Goal: Obtain resource: Obtain resource

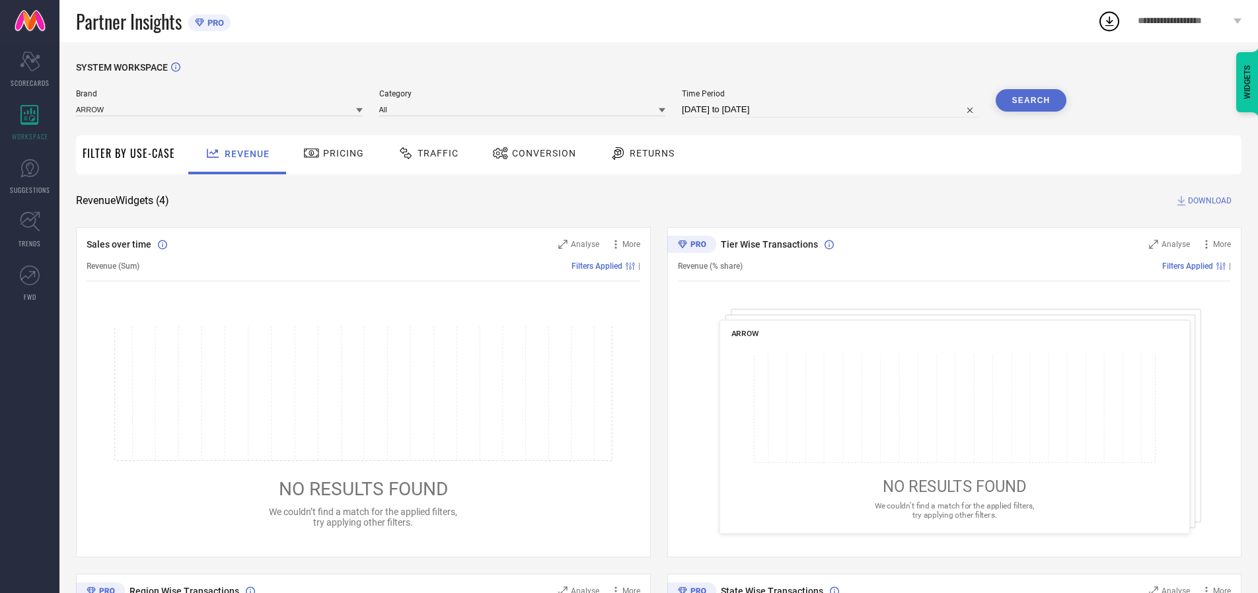
click at [425, 153] on span "Traffic" at bounding box center [437, 153] width 41 height 11
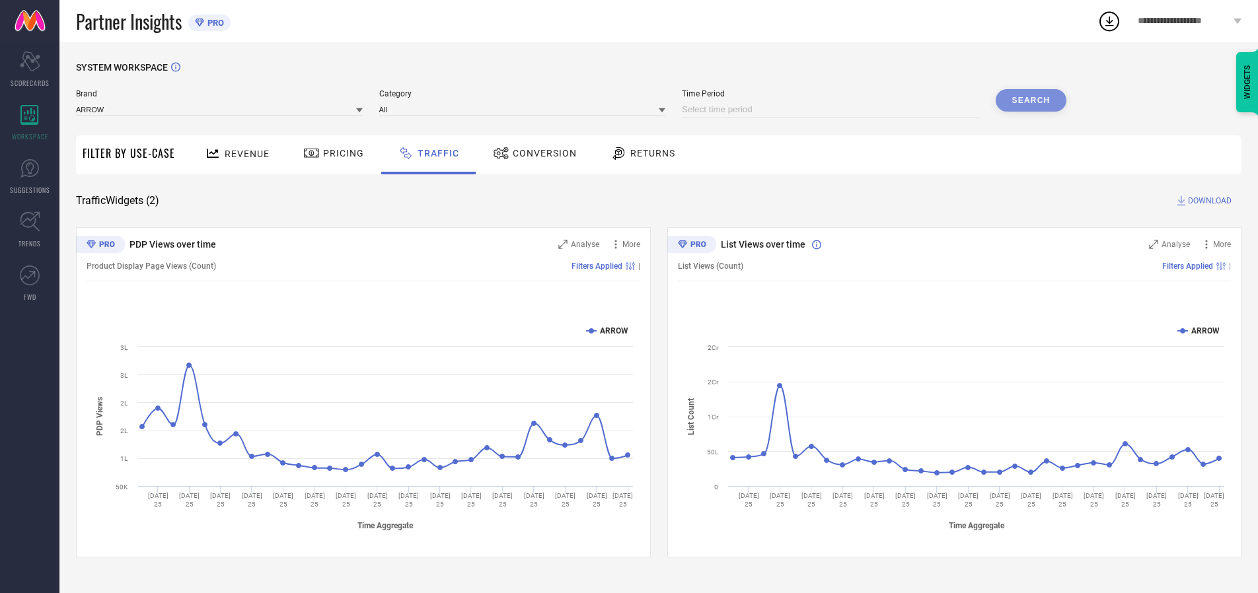
click at [832, 110] on input at bounding box center [830, 110] width 297 height 16
select select "8"
select select "2025"
select select "9"
select select "2025"
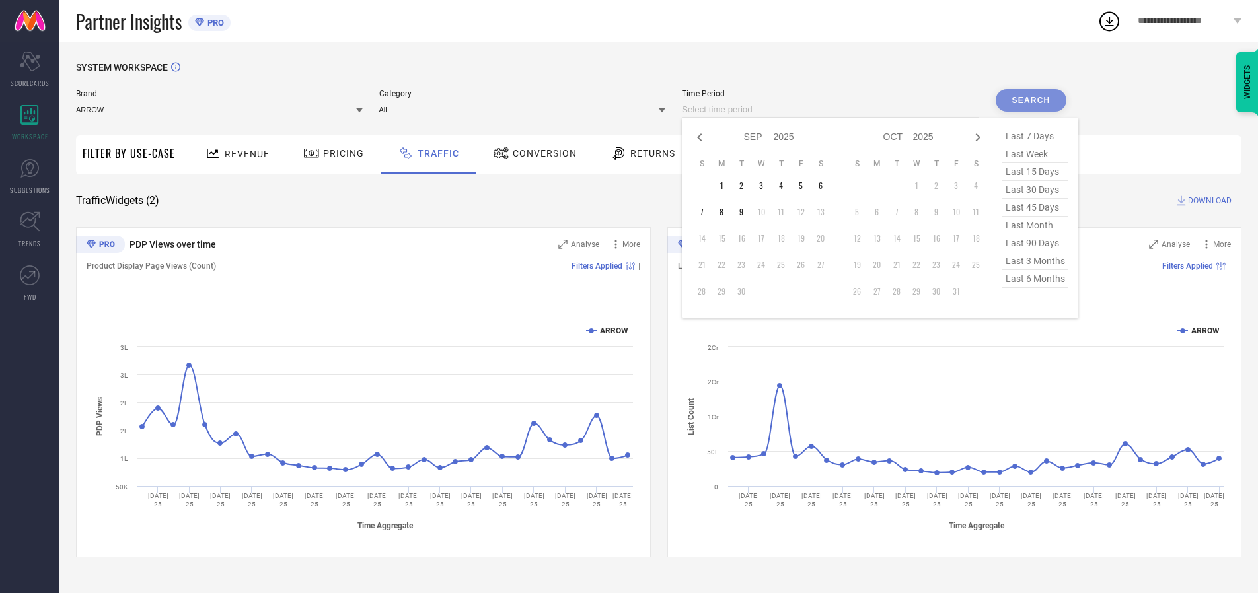
click at [745, 212] on td "9" at bounding box center [741, 212] width 20 height 20
type input "[DATE] to [DATE]"
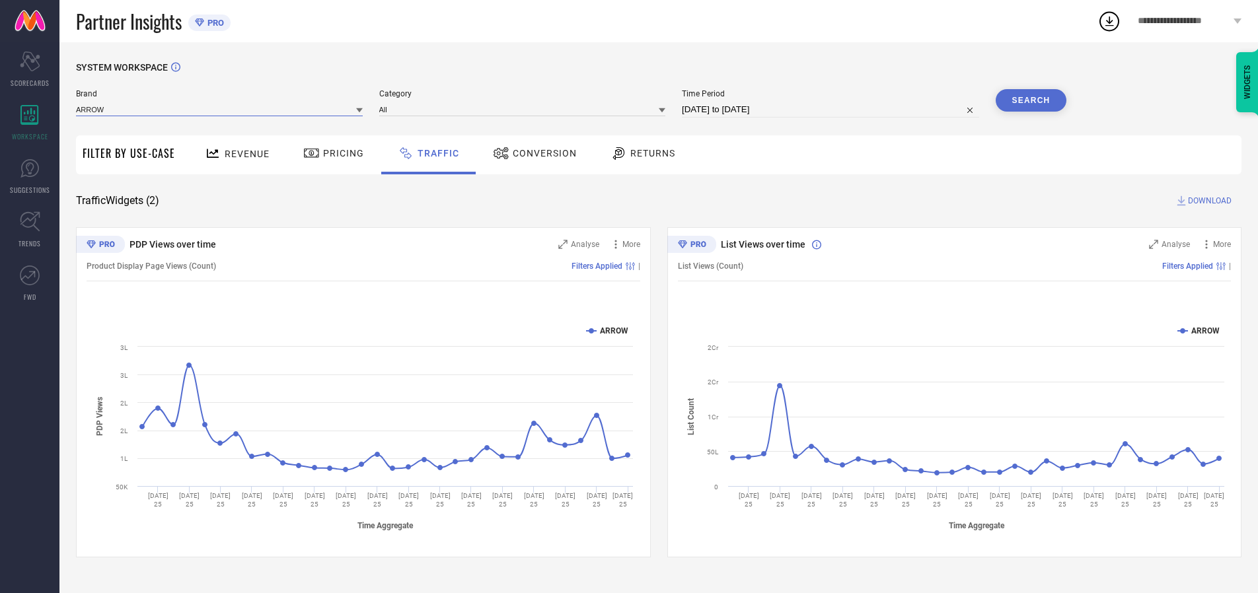
click at [220, 109] on input at bounding box center [219, 109] width 287 height 14
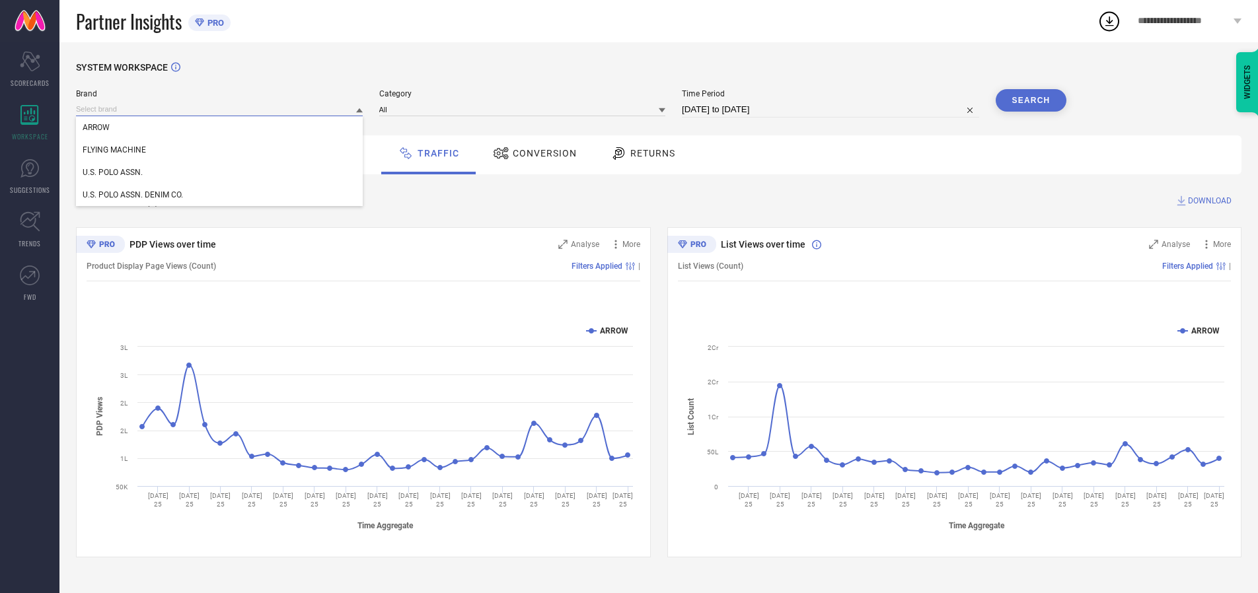
click at [220, 109] on input at bounding box center [219, 109] width 287 height 14
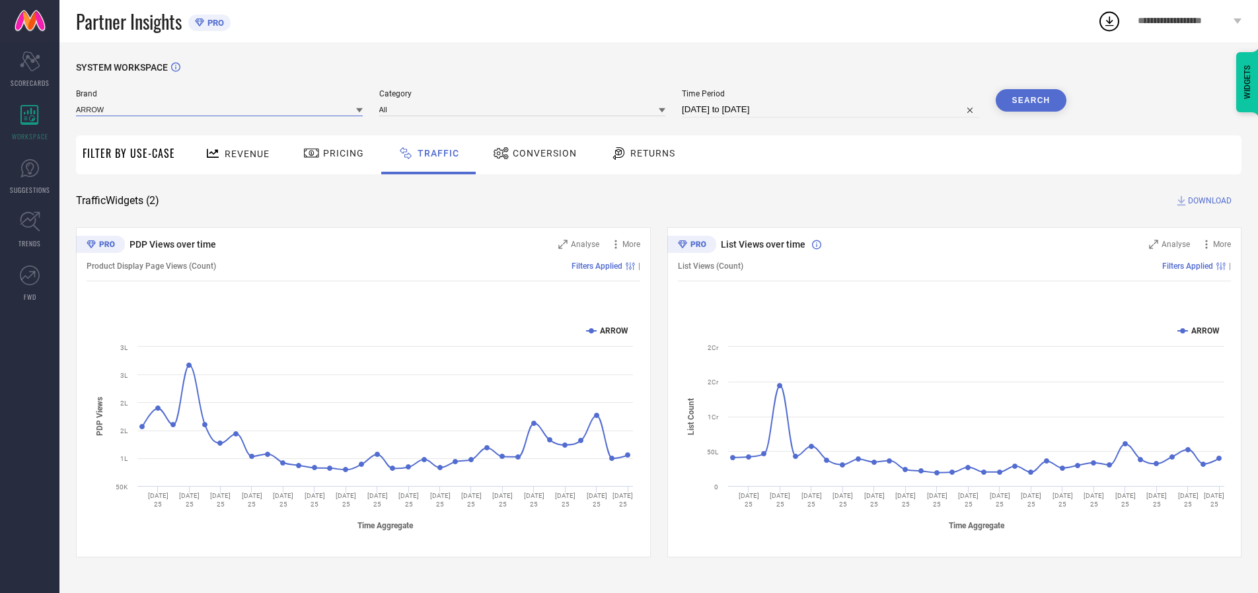
click at [220, 109] on input at bounding box center [219, 109] width 287 height 14
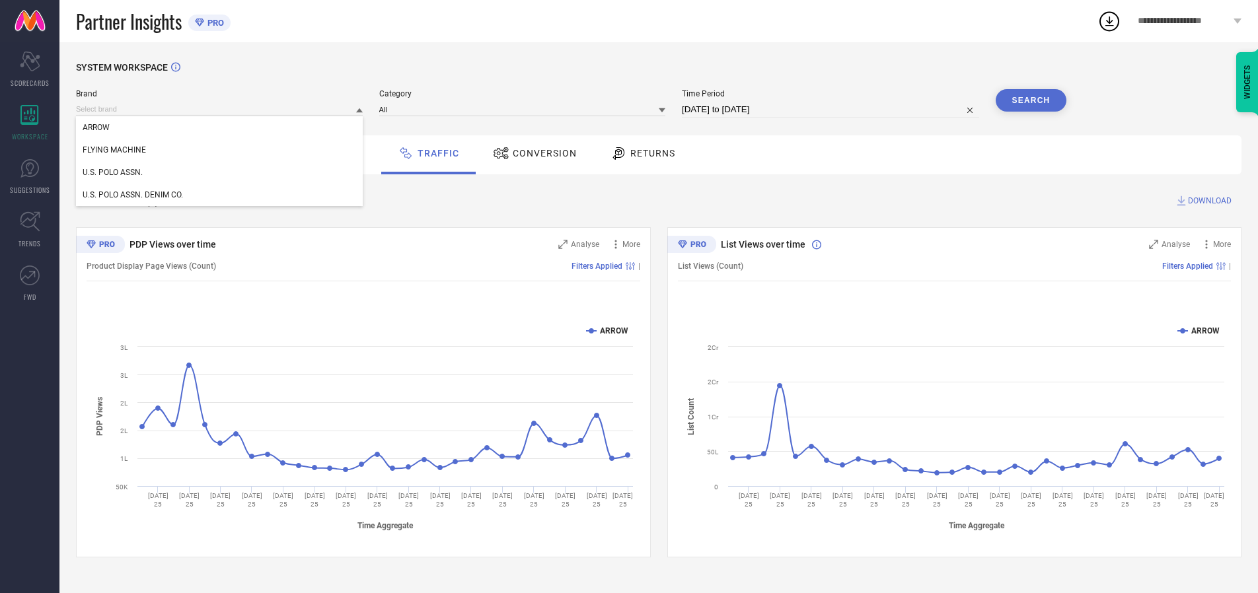
click at [220, 172] on div "U.S. POLO ASSN." at bounding box center [219, 172] width 287 height 22
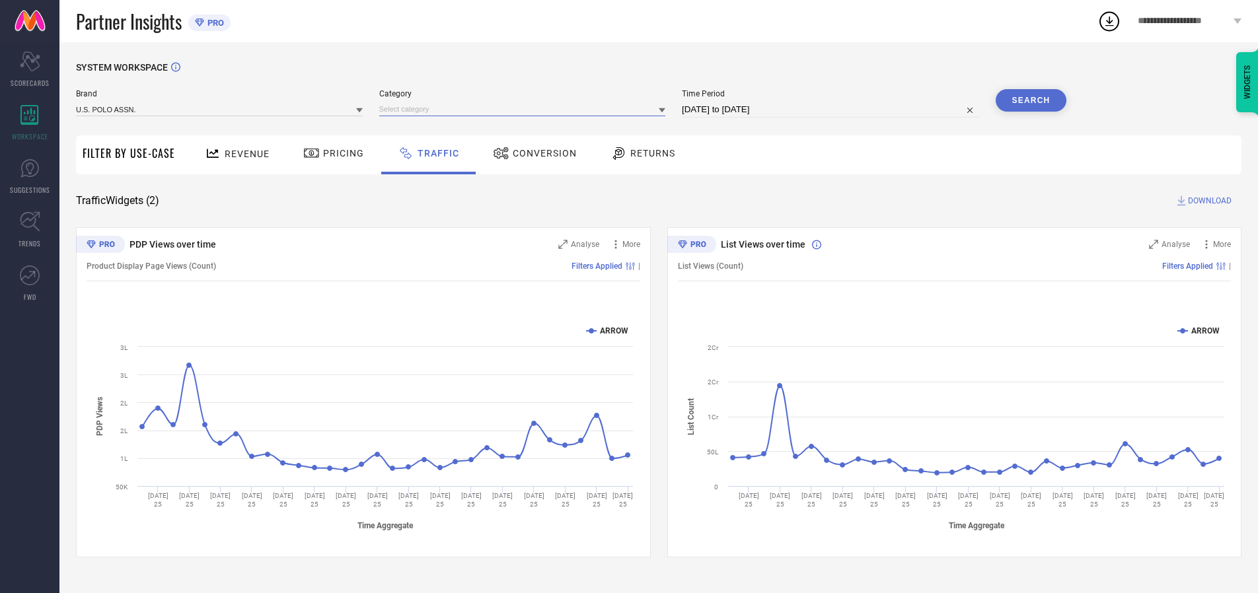
click at [525, 109] on input at bounding box center [522, 109] width 287 height 14
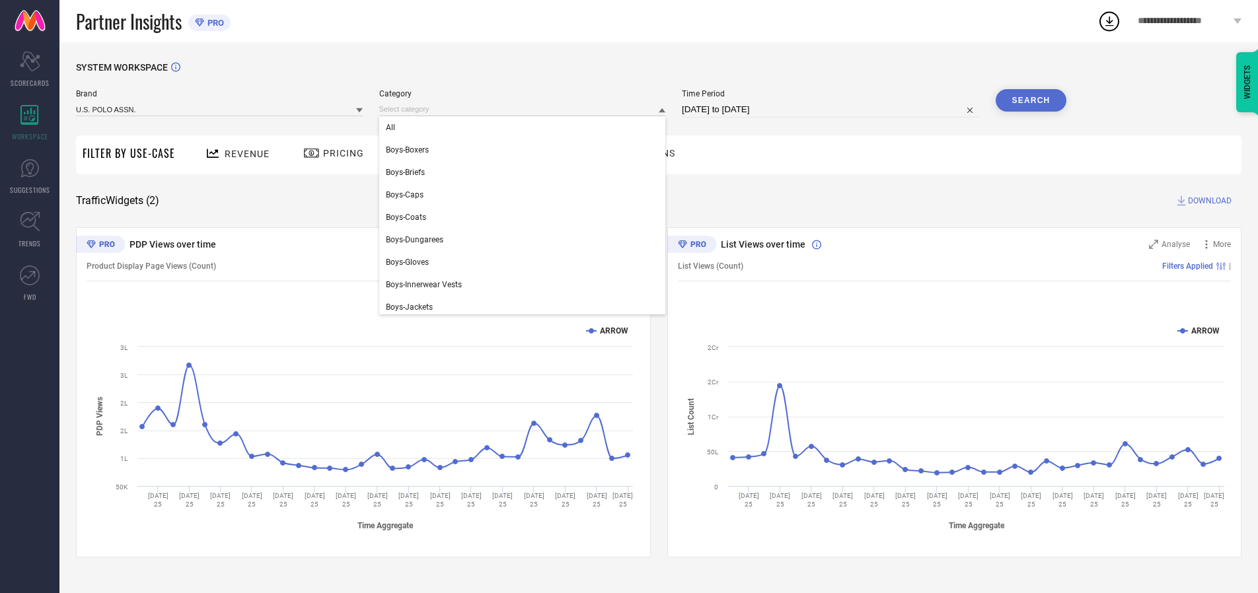
click at [525, 127] on div "All" at bounding box center [522, 127] width 287 height 22
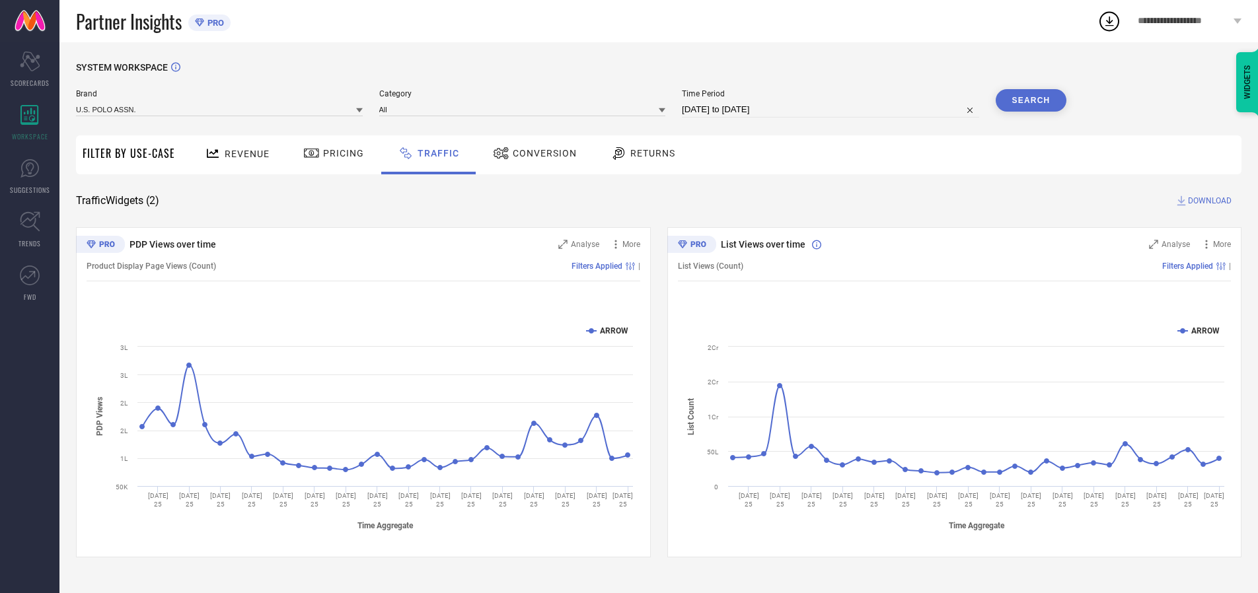
click at [1030, 100] on button "Search" at bounding box center [1030, 100] width 71 height 22
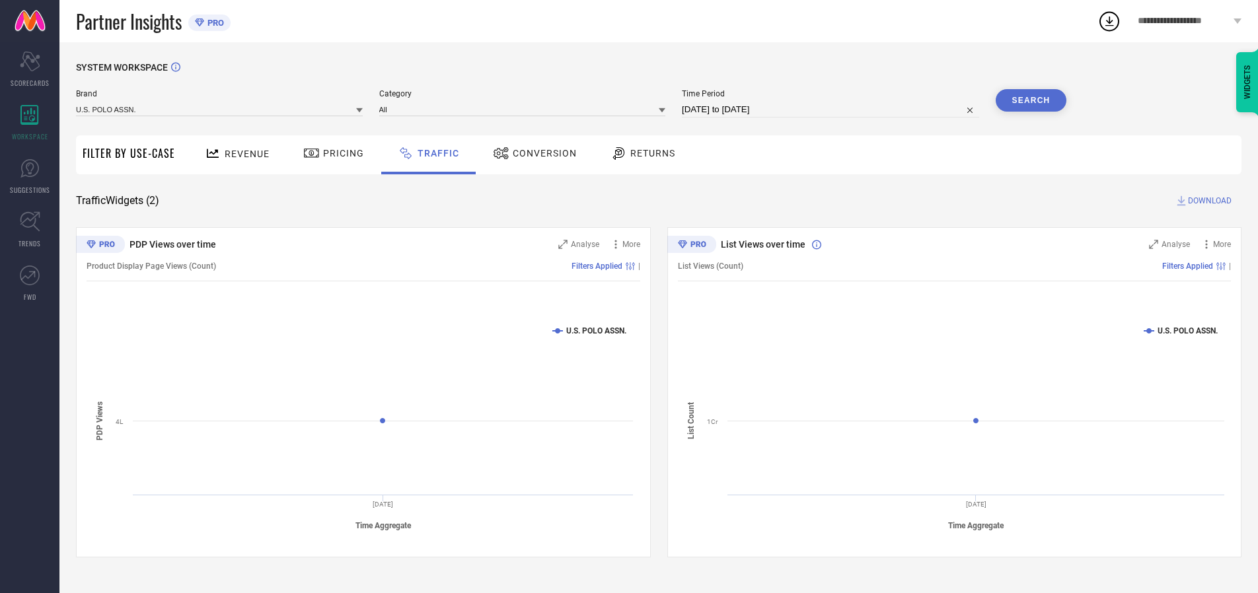
click at [1207, 201] on span "DOWNLOAD" at bounding box center [1210, 200] width 44 height 13
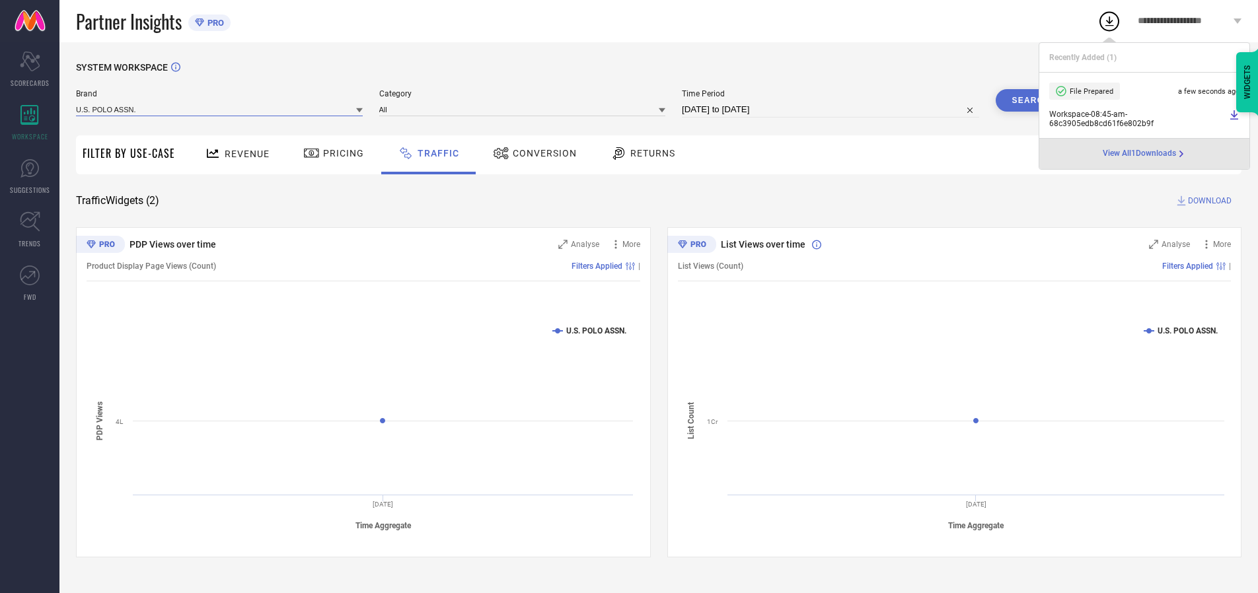
click at [220, 109] on input at bounding box center [219, 109] width 287 height 14
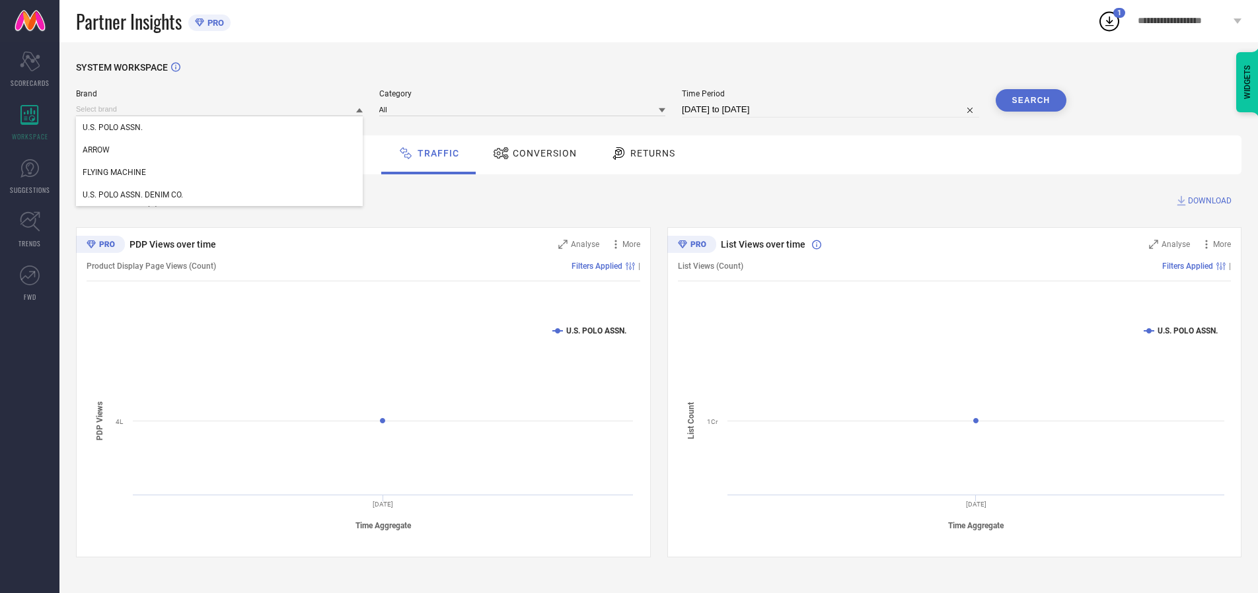
click at [220, 195] on div "U.S. POLO ASSN. DENIM CO." at bounding box center [219, 195] width 287 height 22
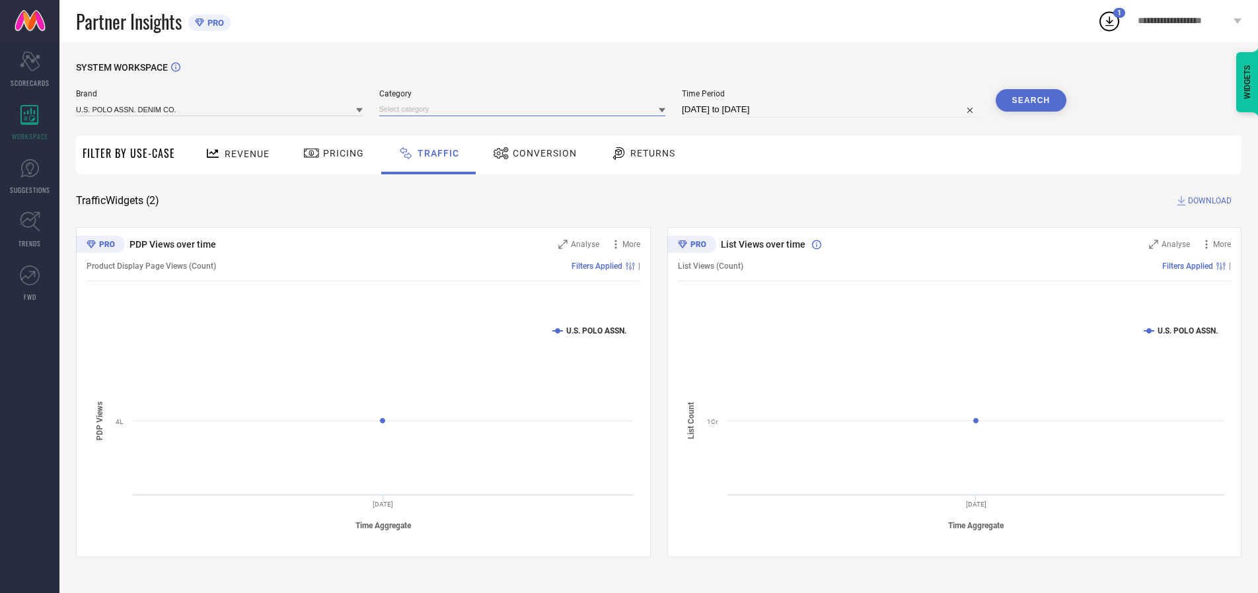
click at [525, 109] on input at bounding box center [522, 109] width 287 height 14
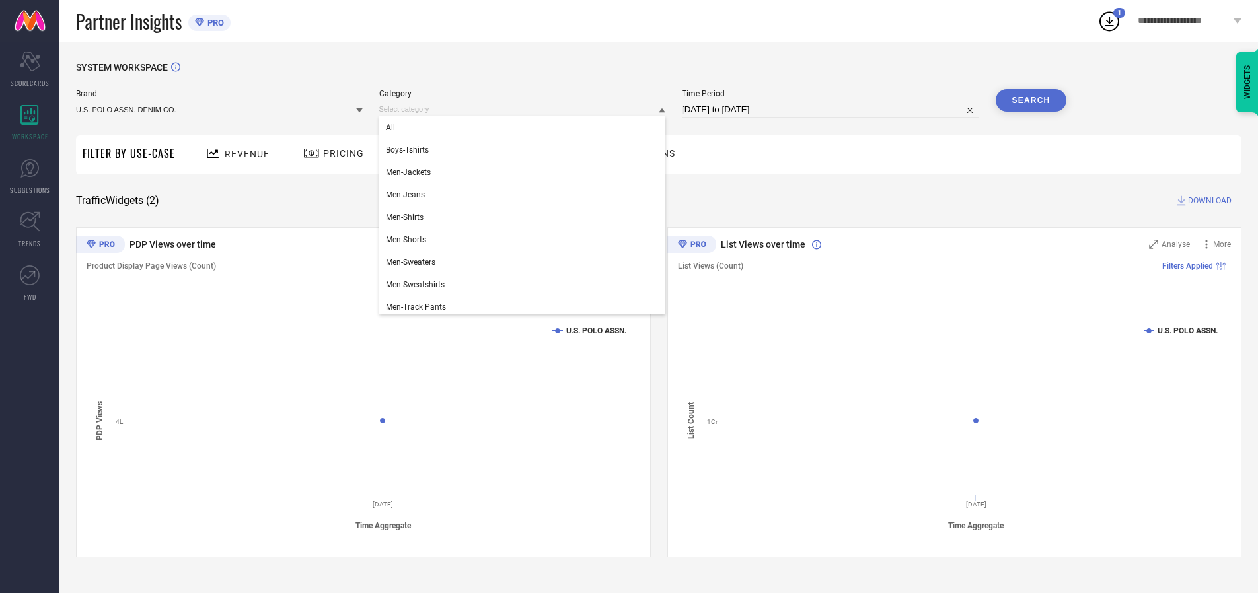
click at [525, 127] on div "All" at bounding box center [522, 127] width 287 height 22
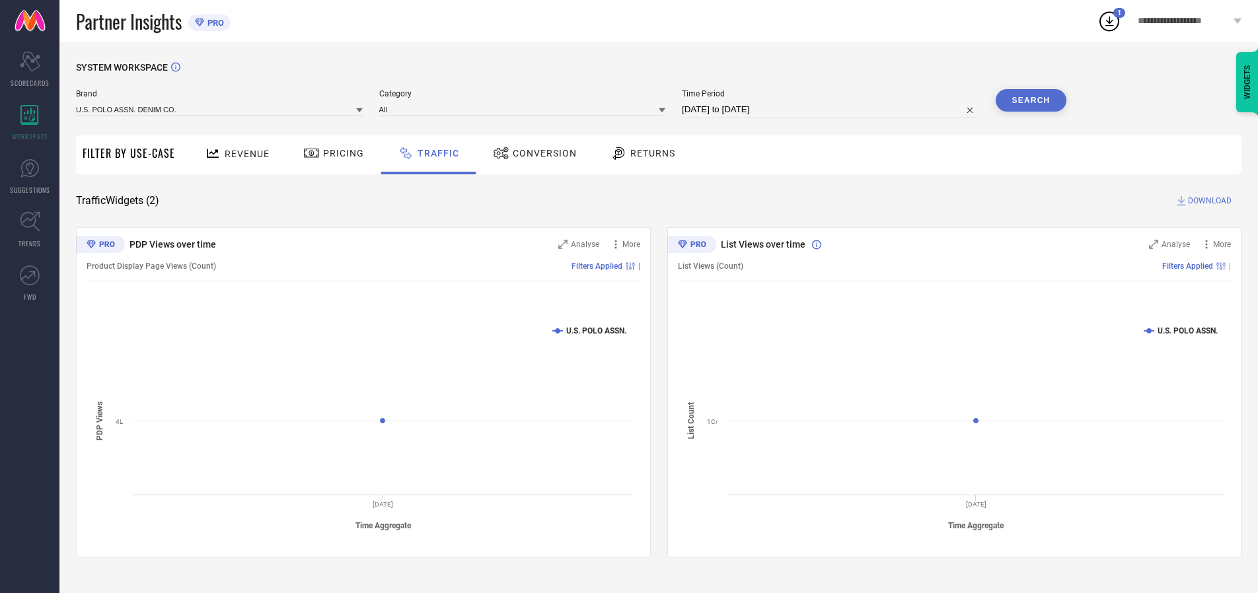
click at [1030, 100] on button "Search" at bounding box center [1030, 100] width 71 height 22
click at [1207, 201] on span "DOWNLOAD" at bounding box center [1210, 200] width 44 height 13
